Goal: Use online tool/utility

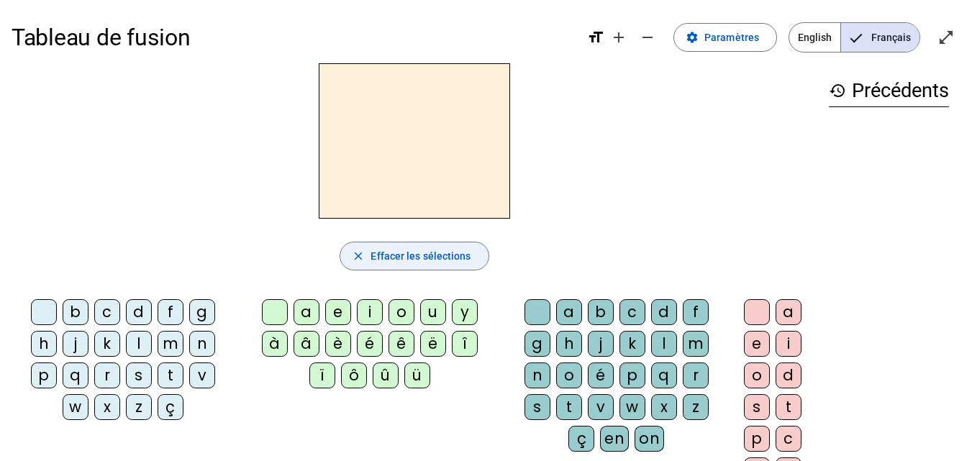
click at [394, 263] on span "Effacer les sélections" at bounding box center [421, 255] width 100 height 17
click at [169, 340] on div "m" at bounding box center [171, 344] width 26 height 26
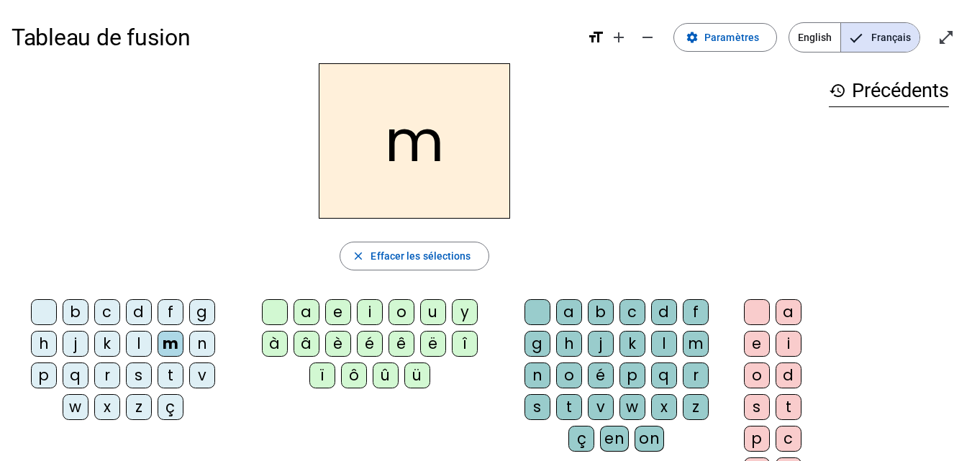
click at [301, 306] on div "a" at bounding box center [307, 312] width 26 height 26
click at [173, 372] on div "t" at bounding box center [171, 376] width 26 height 26
click at [130, 344] on div "l" at bounding box center [139, 344] width 26 height 26
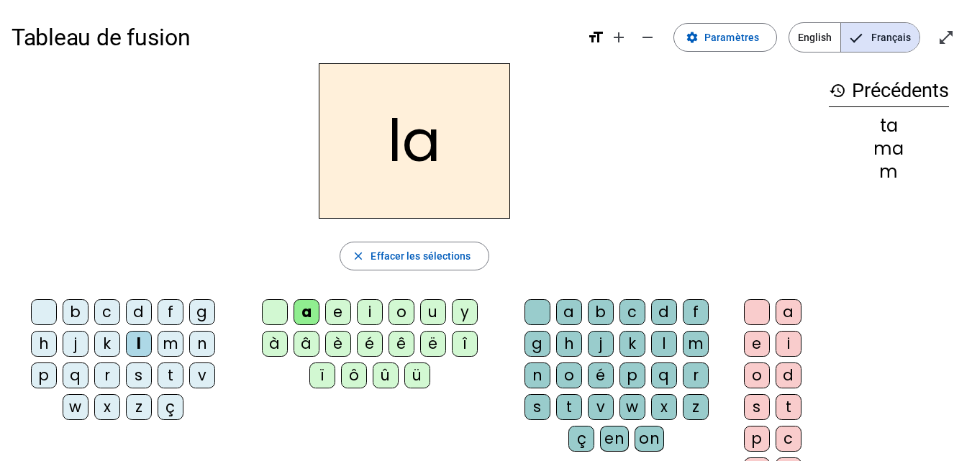
click at [340, 310] on div "e" at bounding box center [338, 312] width 26 height 26
click at [425, 308] on div "u" at bounding box center [433, 312] width 26 height 26
click at [167, 371] on div "t" at bounding box center [171, 376] width 26 height 26
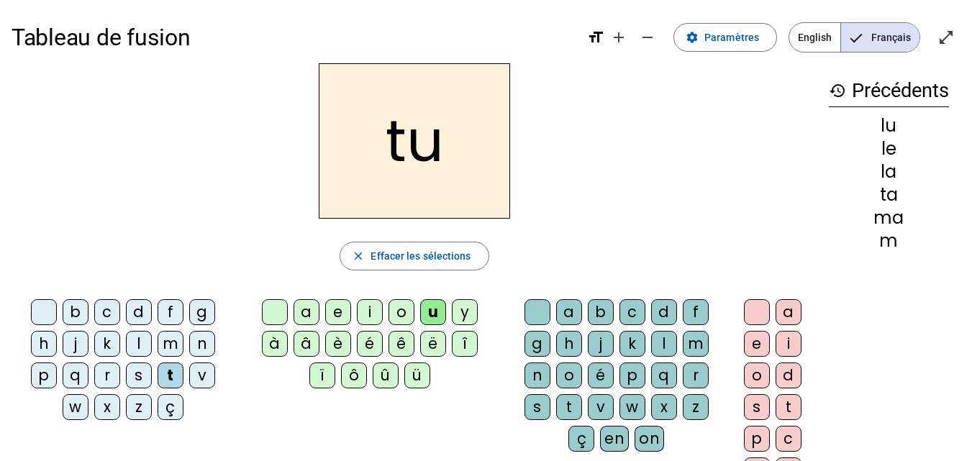
click at [131, 316] on div "d" at bounding box center [139, 312] width 26 height 26
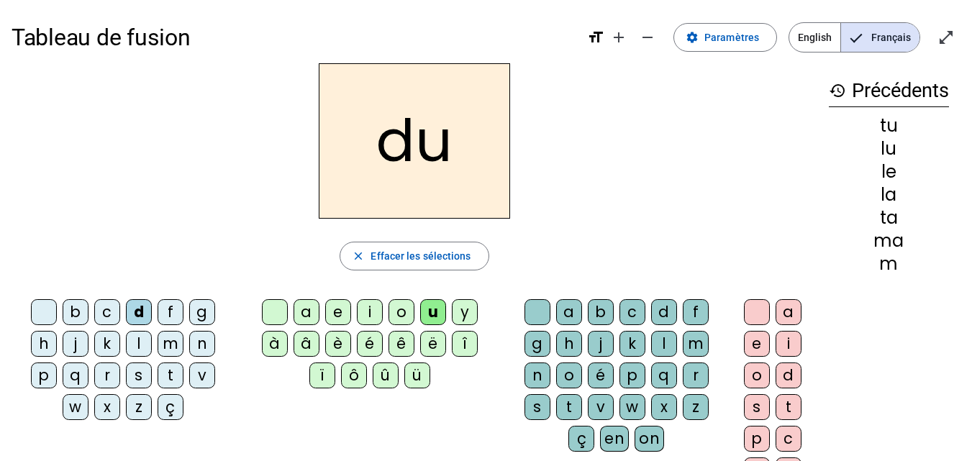
click at [332, 311] on div "e" at bounding box center [338, 312] width 26 height 26
click at [173, 352] on div "m" at bounding box center [171, 344] width 26 height 26
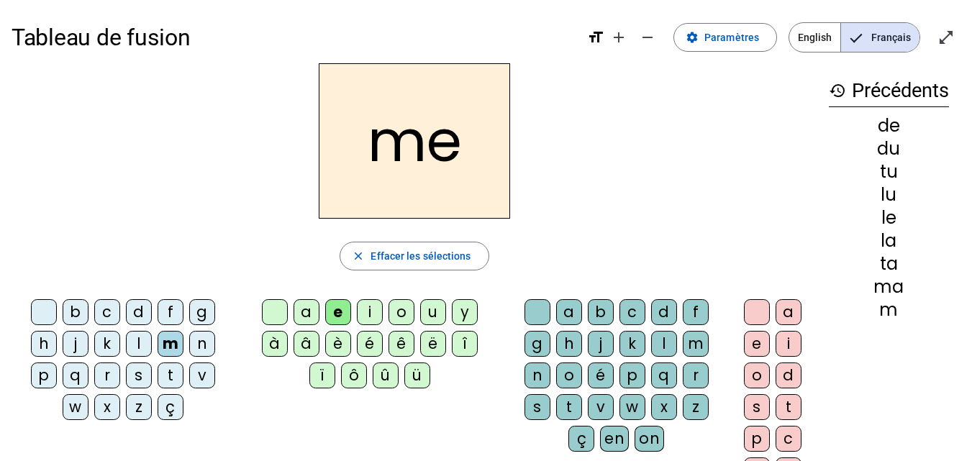
click at [82, 340] on div "j" at bounding box center [76, 344] width 26 height 26
